Goal: Task Accomplishment & Management: Use online tool/utility

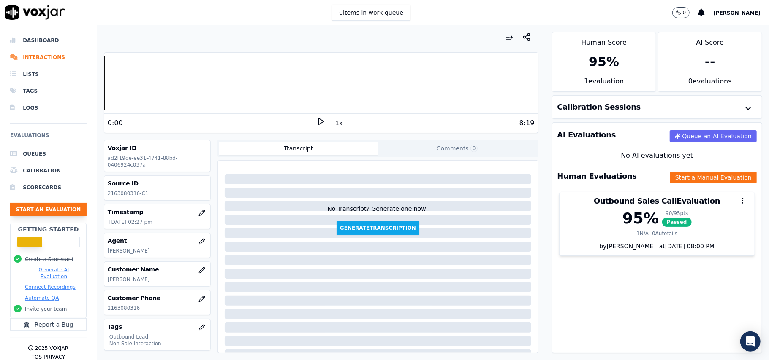
click at [22, 208] on button "Start an Evaluation" at bounding box center [48, 210] width 76 height 14
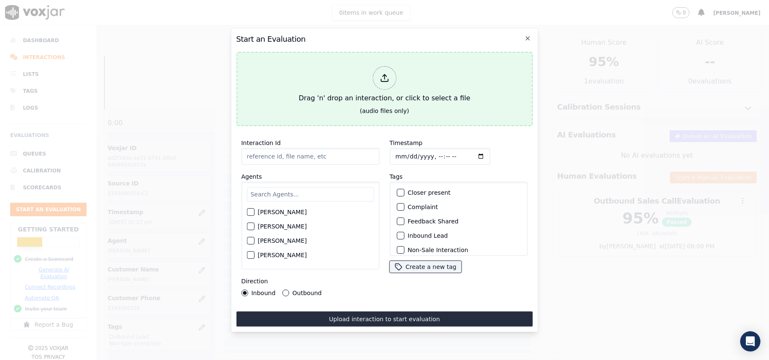
click at [383, 87] on div "Drag 'n' drop an interaction, or click to select a file" at bounding box center [384, 85] width 178 height 44
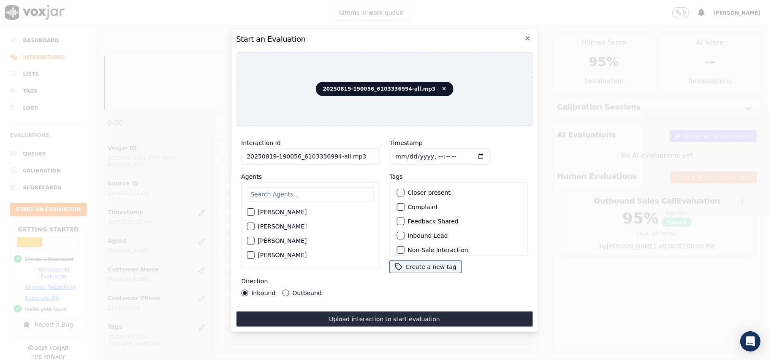
drag, startPoint x: 379, startPoint y: 158, endPoint x: 335, endPoint y: 156, distance: 43.5
click at [335, 156] on div "Interaction Id 20250819-190056_6103336994-all.mp3 Agents [PERSON_NAME] [PERSON_…" at bounding box center [310, 217] width 148 height 169
drag, startPoint x: 361, startPoint y: 153, endPoint x: 331, endPoint y: 156, distance: 30.1
click at [331, 156] on input "20250819-190056_6103336994-all.mp3" at bounding box center [310, 156] width 138 height 17
type input "20250819-190056_6103336994-C1"
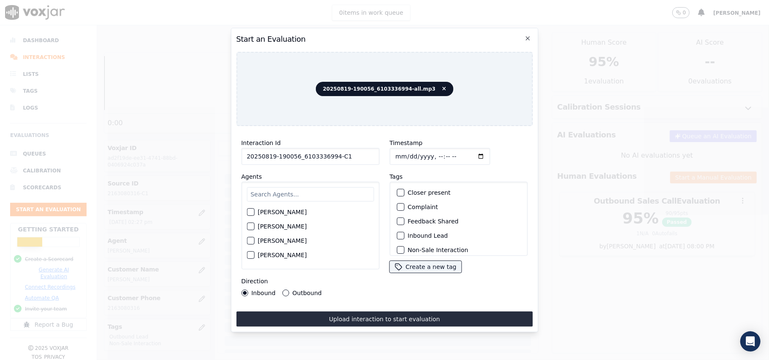
click at [402, 152] on input "Timestamp" at bounding box center [439, 156] width 100 height 17
type input "[DATE]T15:33"
click at [349, 182] on div "[PERSON_NAME] [PERSON_NAME] [PERSON_NAME] [PERSON_NAME] [PERSON_NAME] [PERSON_N…" at bounding box center [310, 226] width 138 height 88
click at [322, 196] on input "text" at bounding box center [309, 194] width 127 height 14
paste input "[PERSON_NAME]"
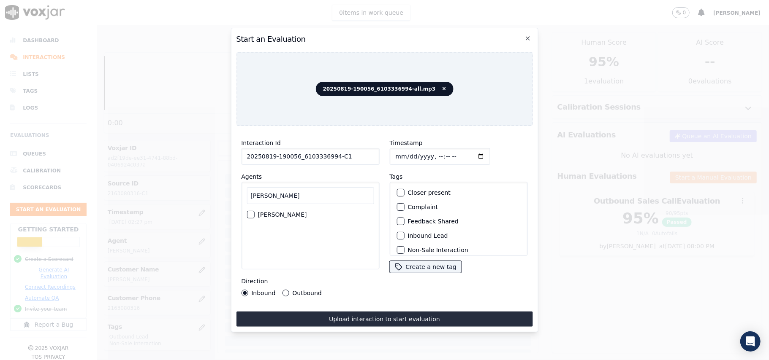
type input "[PERSON_NAME]"
click at [255, 214] on div "[PERSON_NAME]" at bounding box center [309, 215] width 127 height 14
click at [250, 212] on div "button" at bounding box center [250, 215] width 6 height 6
click at [397, 206] on div "button" at bounding box center [400, 209] width 6 height 6
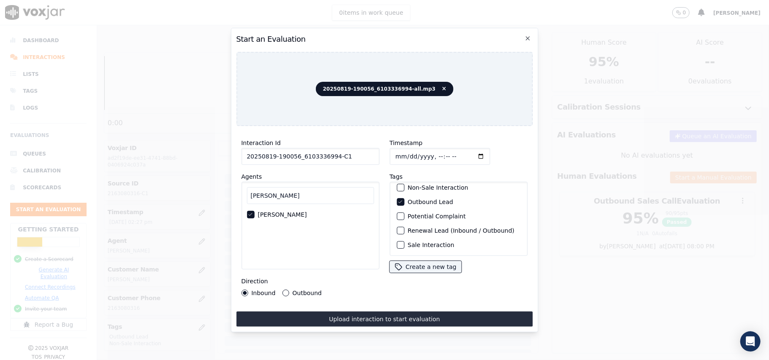
scroll to position [73, 0]
click at [399, 241] on button "Sale Interaction" at bounding box center [400, 245] width 8 height 8
drag, startPoint x: 282, startPoint y: 289, endPoint x: 286, endPoint y: 297, distance: 8.7
click at [283, 290] on button "Outbound" at bounding box center [285, 293] width 7 height 7
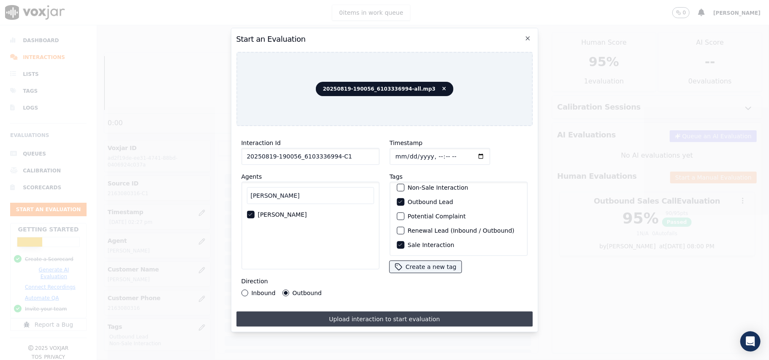
click at [324, 314] on button "Upload interaction to start evaluation" at bounding box center [384, 319] width 296 height 15
